Goal: Check status

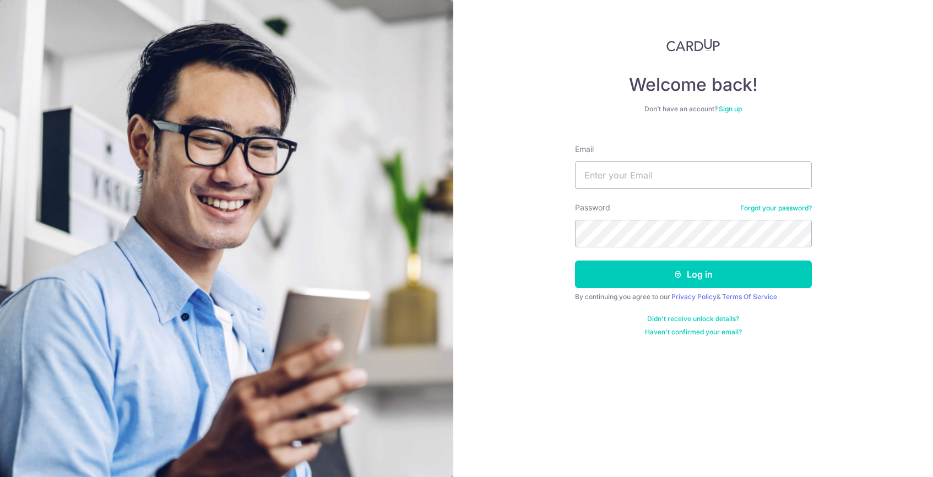
type input "[EMAIL_ADDRESS][DOMAIN_NAME]"
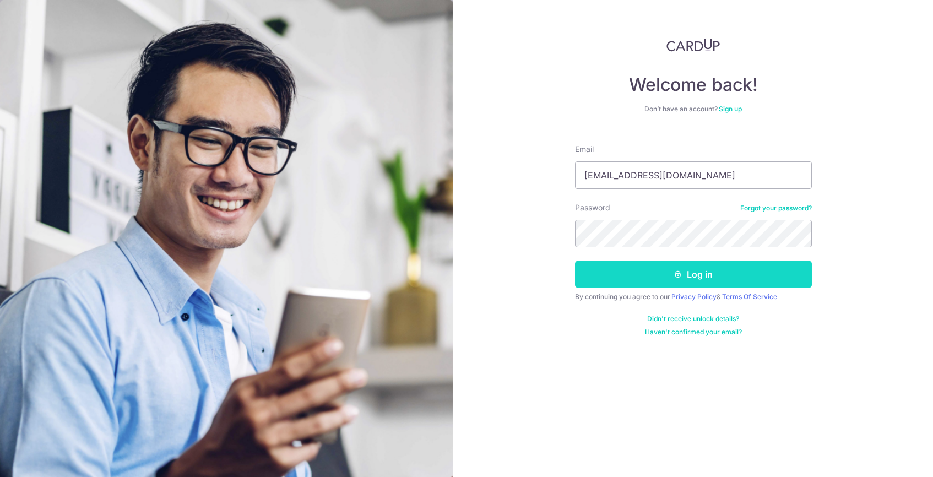
drag, startPoint x: 0, startPoint y: 0, endPoint x: 670, endPoint y: 271, distance: 722.6
click at [670, 271] on button "Log in" at bounding box center [693, 275] width 237 height 28
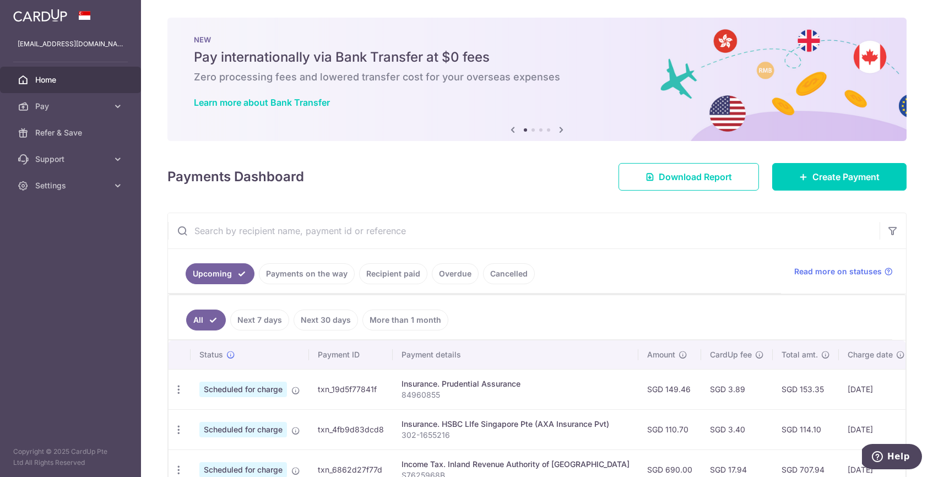
click at [296, 274] on link "Payments on the way" at bounding box center [307, 273] width 96 height 21
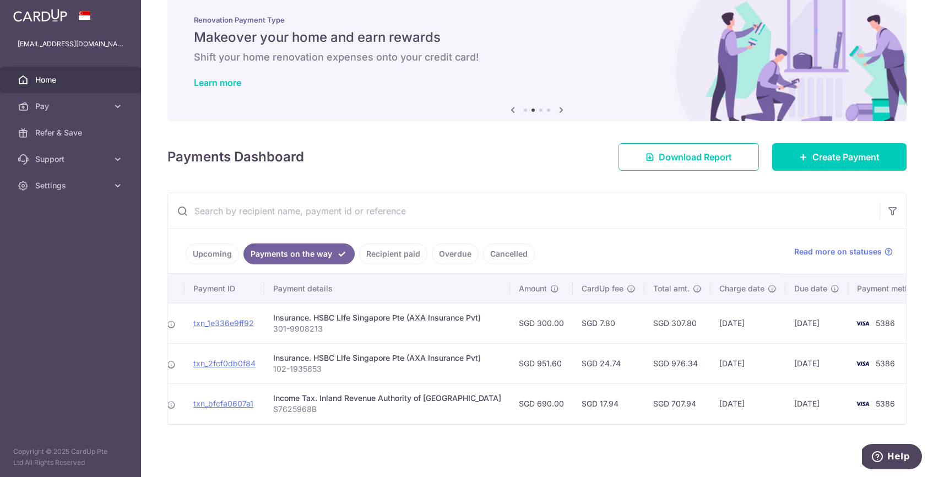
scroll to position [0, 111]
click at [394, 258] on link "Recipient paid" at bounding box center [393, 253] width 68 height 21
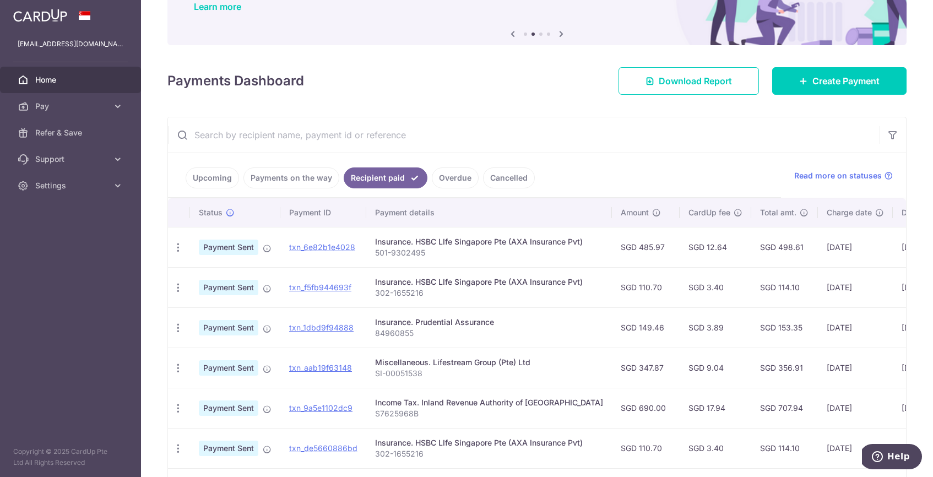
scroll to position [97, 0]
